Goal: Task Accomplishment & Management: Manage account settings

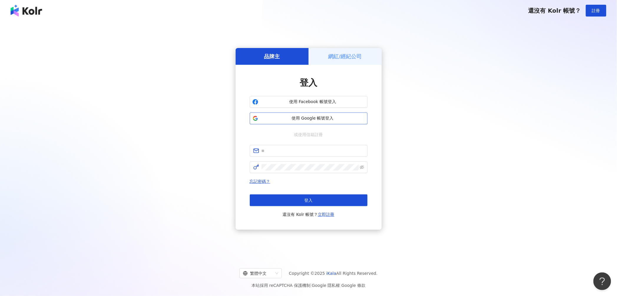
click at [324, 115] on span "使用 Google 帳號登入" at bounding box center [313, 118] width 104 height 6
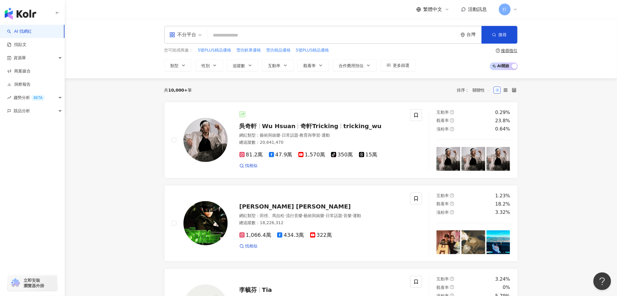
click at [504, 9] on span "行" at bounding box center [505, 9] width 4 height 6
click at [534, 55] on link "團隊成員管理" at bounding box center [523, 56] width 25 height 5
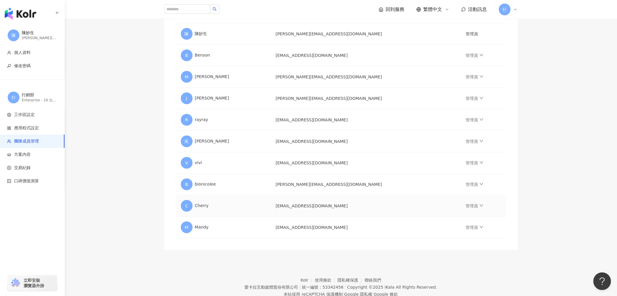
scroll to position [107, 0]
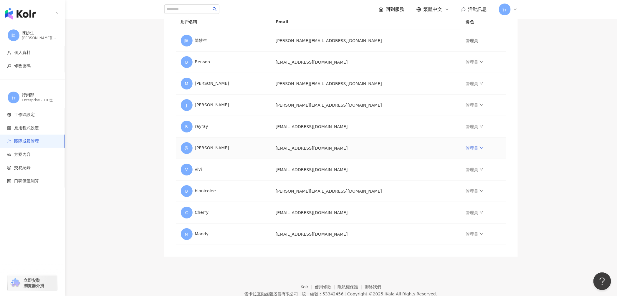
click at [466, 147] on link "管理員" at bounding box center [475, 148] width 18 height 5
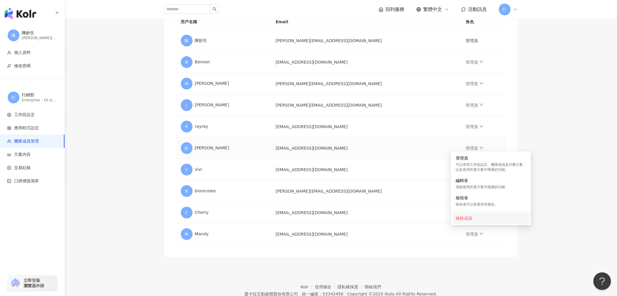
click at [474, 216] on div "移除成員" at bounding box center [491, 218] width 71 height 6
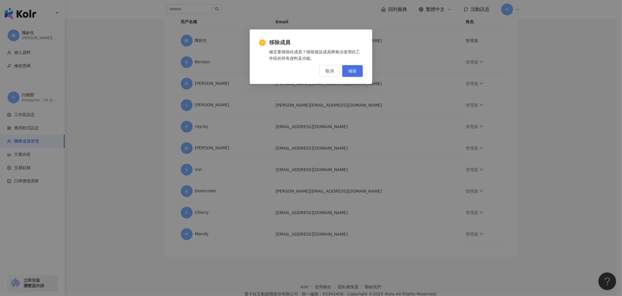
click at [352, 75] on button "移除" at bounding box center [352, 71] width 21 height 12
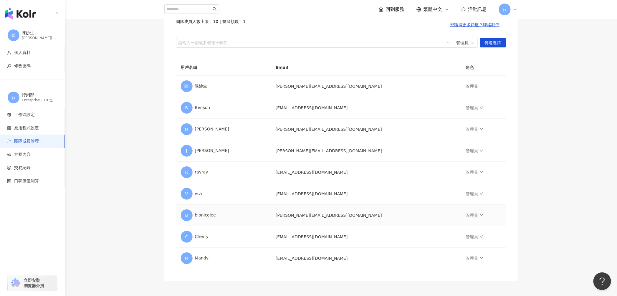
scroll to position [0, 0]
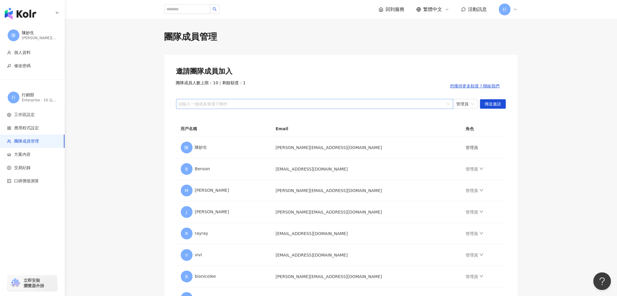
click at [238, 107] on div "請輸入一個或多個電子郵件" at bounding box center [314, 104] width 277 height 10
paste input "**********"
type input "**********"
click at [496, 105] on span "傳送邀請" at bounding box center [493, 104] width 16 height 9
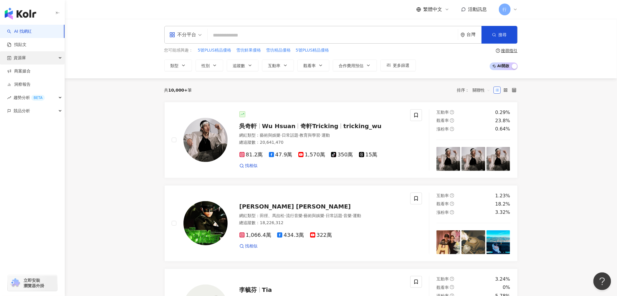
click at [43, 56] on div "資源庫" at bounding box center [32, 57] width 65 height 13
click at [27, 82] on link "網紅收藏" at bounding box center [22, 85] width 16 height 6
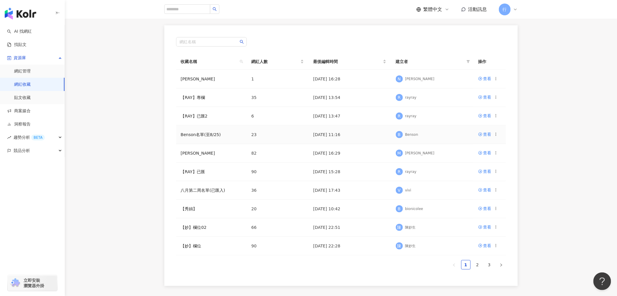
scroll to position [55, 0]
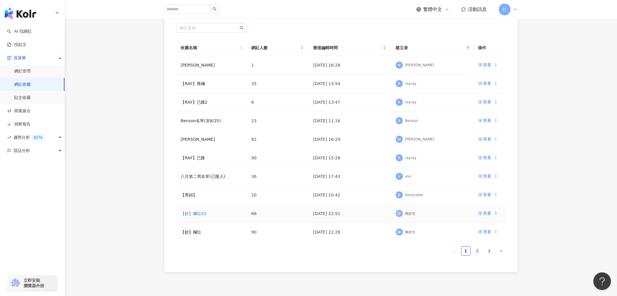
click at [199, 211] on link "【妙】欄位02" at bounding box center [194, 213] width 26 height 5
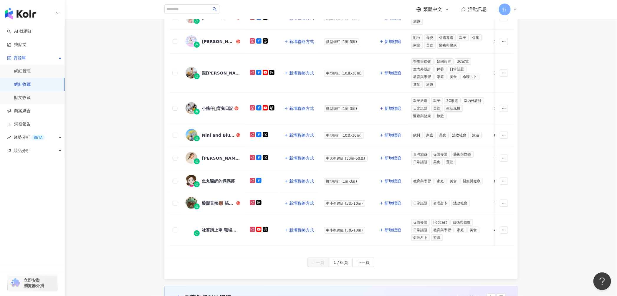
scroll to position [217, 0]
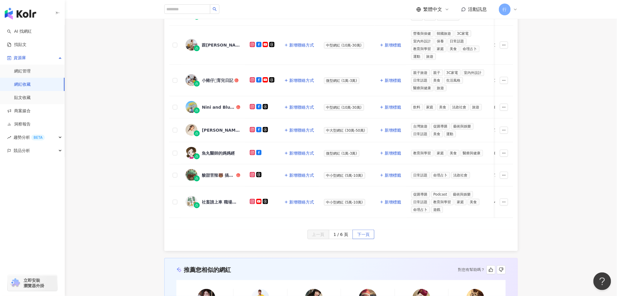
click at [361, 230] on span "下一頁" at bounding box center [363, 234] width 12 height 9
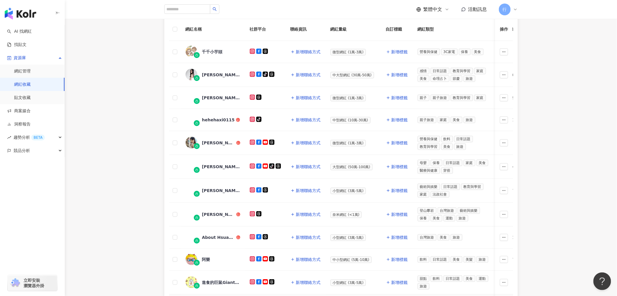
scroll to position [9, 0]
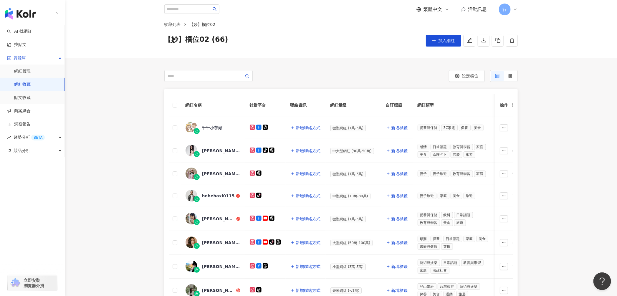
click at [553, 119] on div "網紅名稱 社群平台 聯絡資訊 網紅量級 自訂標籤 網紅類型 追蹤數 K-Score 近三個月 受眾主要年齡 受眾主要性別 互動率 近三個月 Reels 互動率…" at bounding box center [341, 258] width 552 height 339
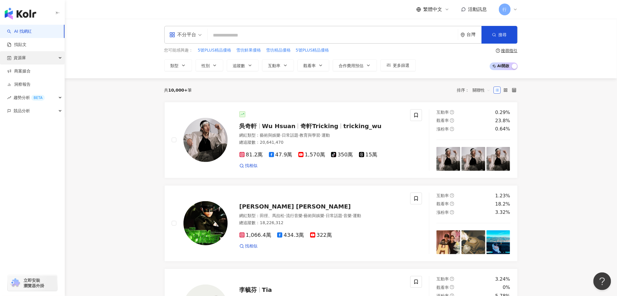
click at [40, 60] on div "資源庫" at bounding box center [32, 57] width 65 height 13
click at [31, 82] on link "網紅收藏" at bounding box center [22, 85] width 16 height 6
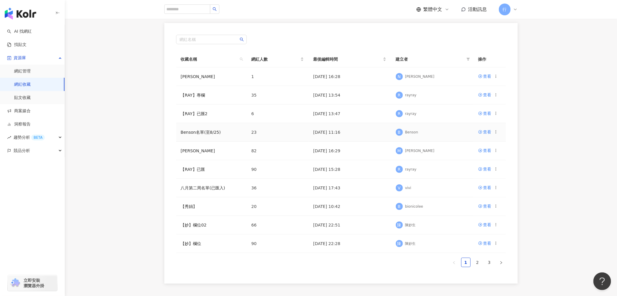
scroll to position [47, 0]
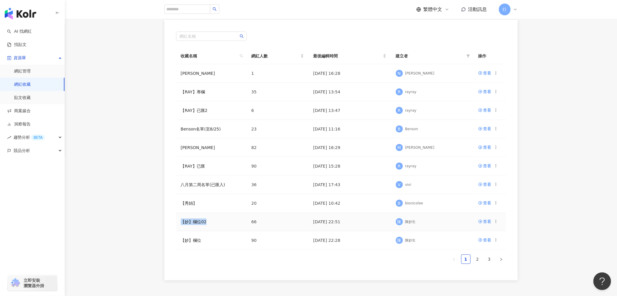
drag, startPoint x: 216, startPoint y: 221, endPoint x: 180, endPoint y: 221, distance: 36.2
click at [180, 221] on td "【妙】欄位02" at bounding box center [211, 222] width 71 height 19
copy link "【妙】欄位02"
click at [201, 222] on link "【妙】欄位02" at bounding box center [194, 222] width 26 height 5
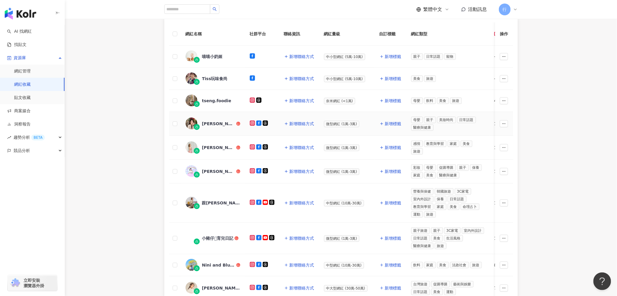
scroll to position [209, 0]
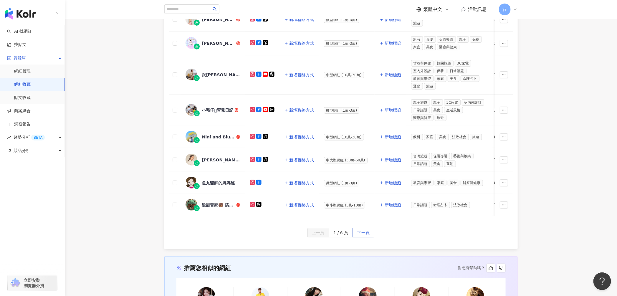
click at [362, 228] on span "下一頁" at bounding box center [363, 232] width 12 height 9
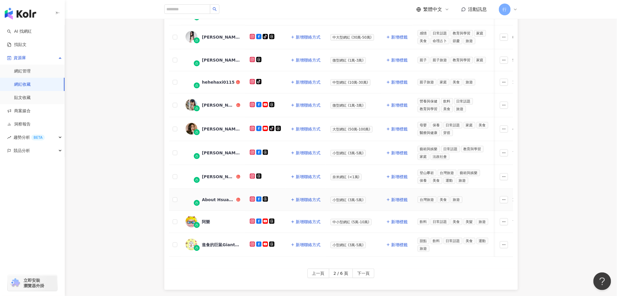
scroll to position [187, 0]
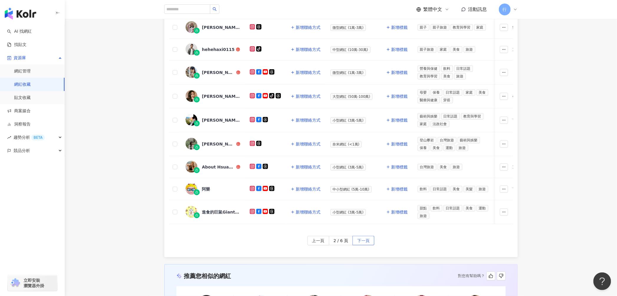
click at [370, 238] on button "下一頁" at bounding box center [364, 240] width 22 height 9
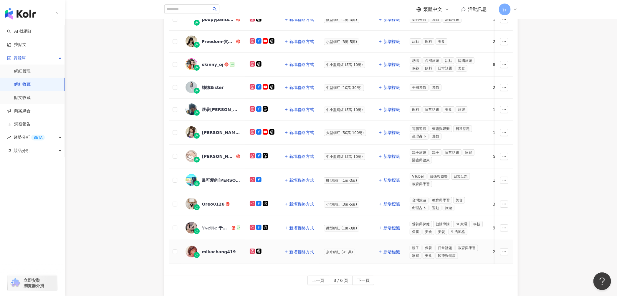
scroll to position [142, 0]
click at [364, 282] on span "下一頁" at bounding box center [363, 280] width 12 height 9
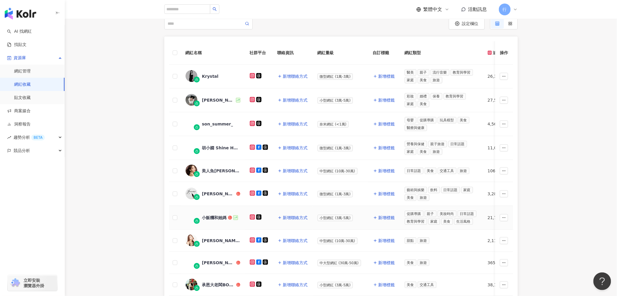
scroll to position [178, 0]
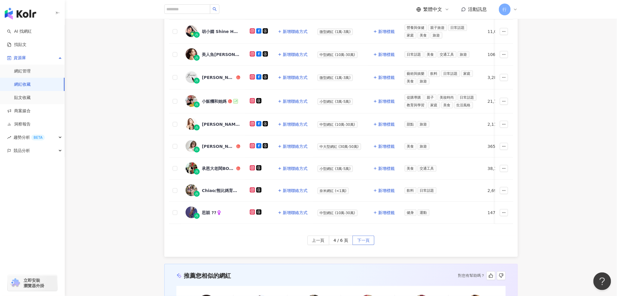
click at [366, 239] on span "下一頁" at bounding box center [363, 240] width 12 height 9
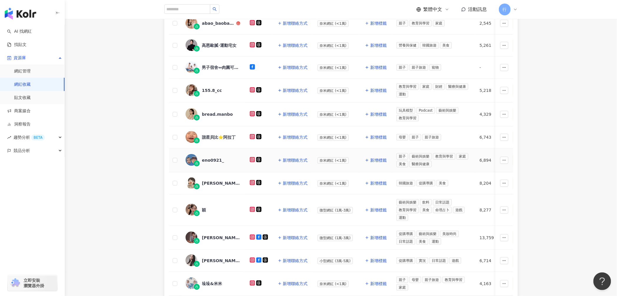
scroll to position [133, 0]
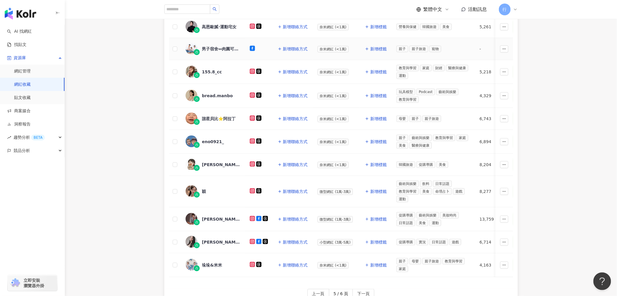
click at [229, 47] on div "男子宿舍↔︎肉圓可樂配雞塊" at bounding box center [221, 49] width 38 height 6
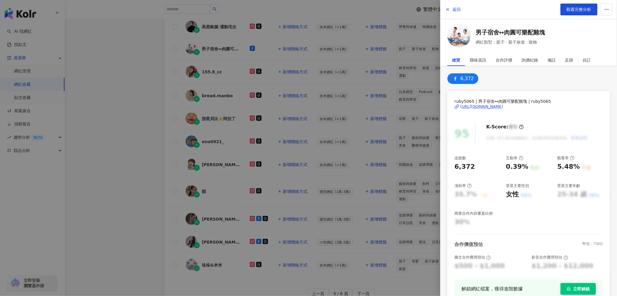
click at [409, 137] on div at bounding box center [308, 148] width 617 height 296
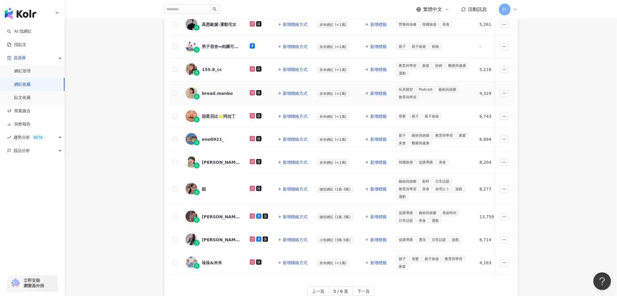
scroll to position [0, 0]
